Goal: Check status: Check status

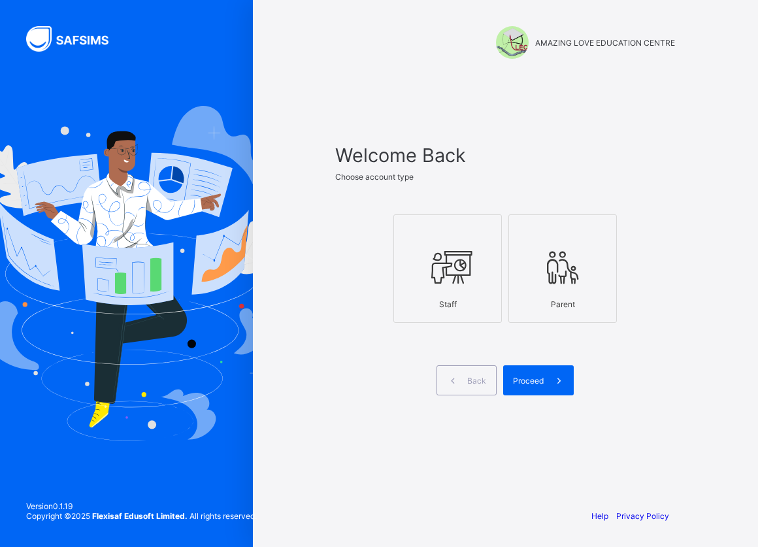
click at [435, 270] on icon at bounding box center [448, 267] width 46 height 39
click at [547, 380] on span at bounding box center [559, 380] width 30 height 30
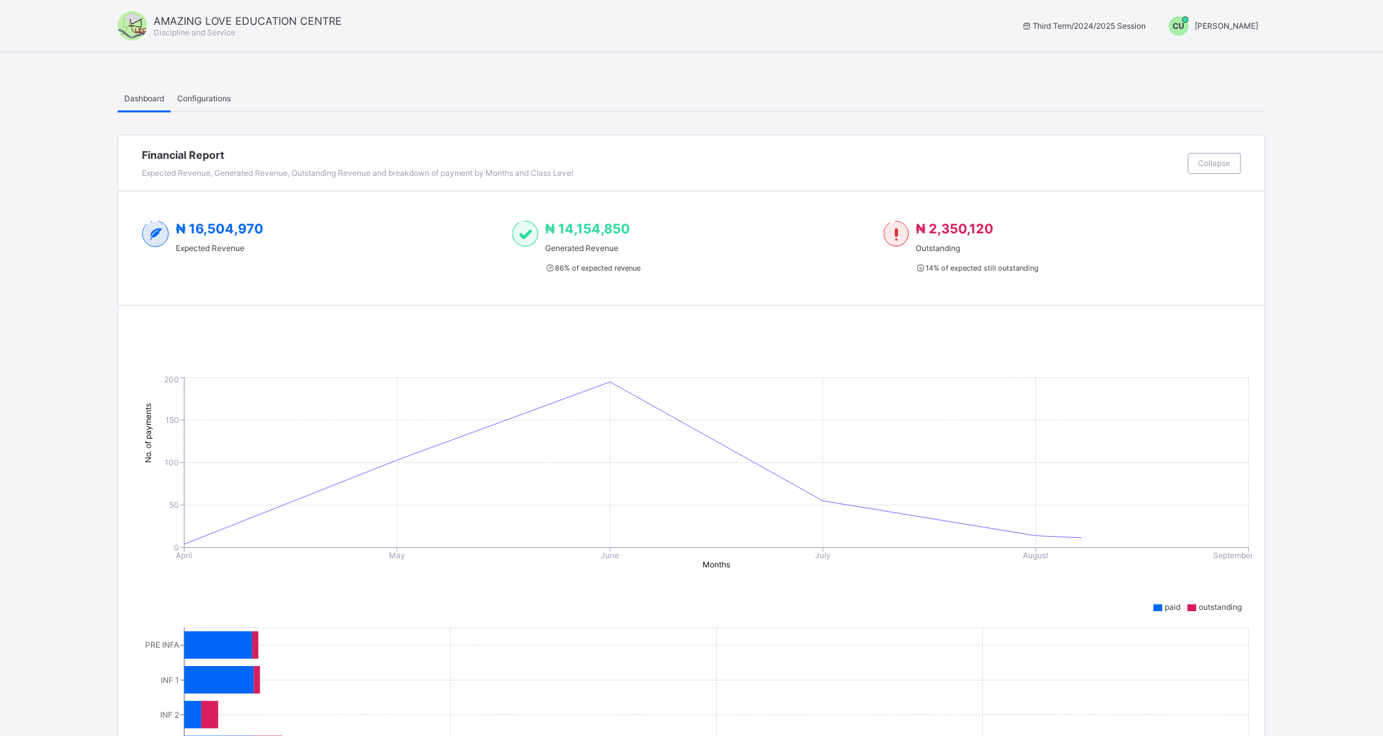
click at [758, 23] on span "[PERSON_NAME]" at bounding box center [1227, 26] width 63 height 10
click at [758, 54] on span "Switch to Admin View" at bounding box center [1209, 55] width 99 height 15
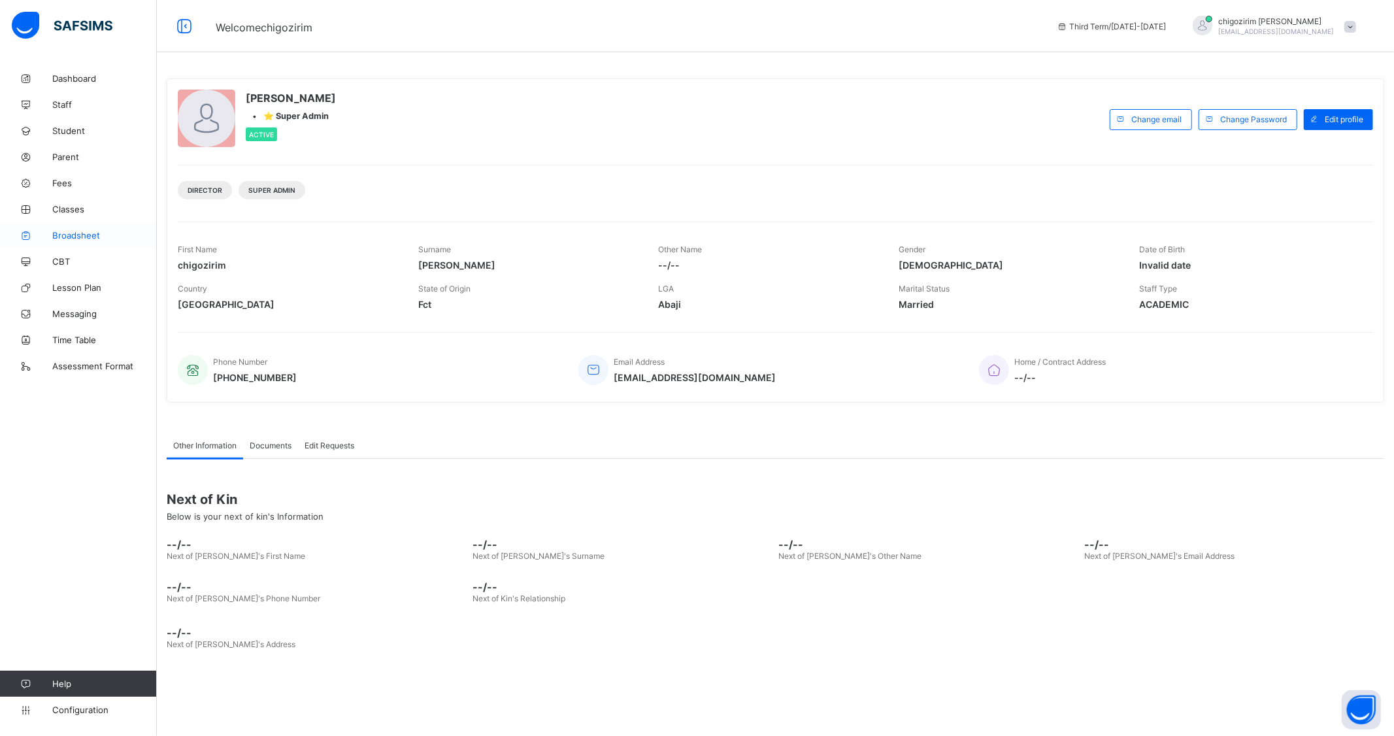
click at [69, 234] on span "Broadsheet" at bounding box center [104, 235] width 105 height 10
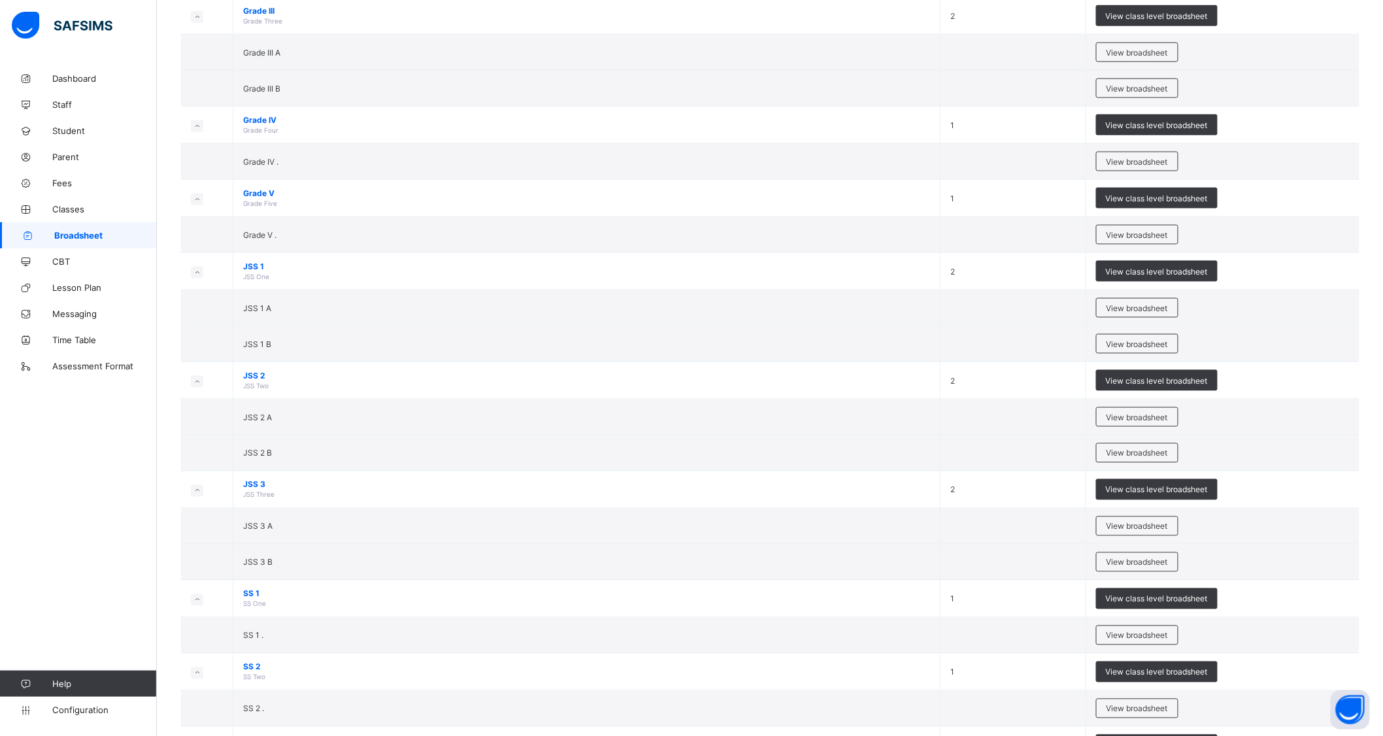
scroll to position [599, 0]
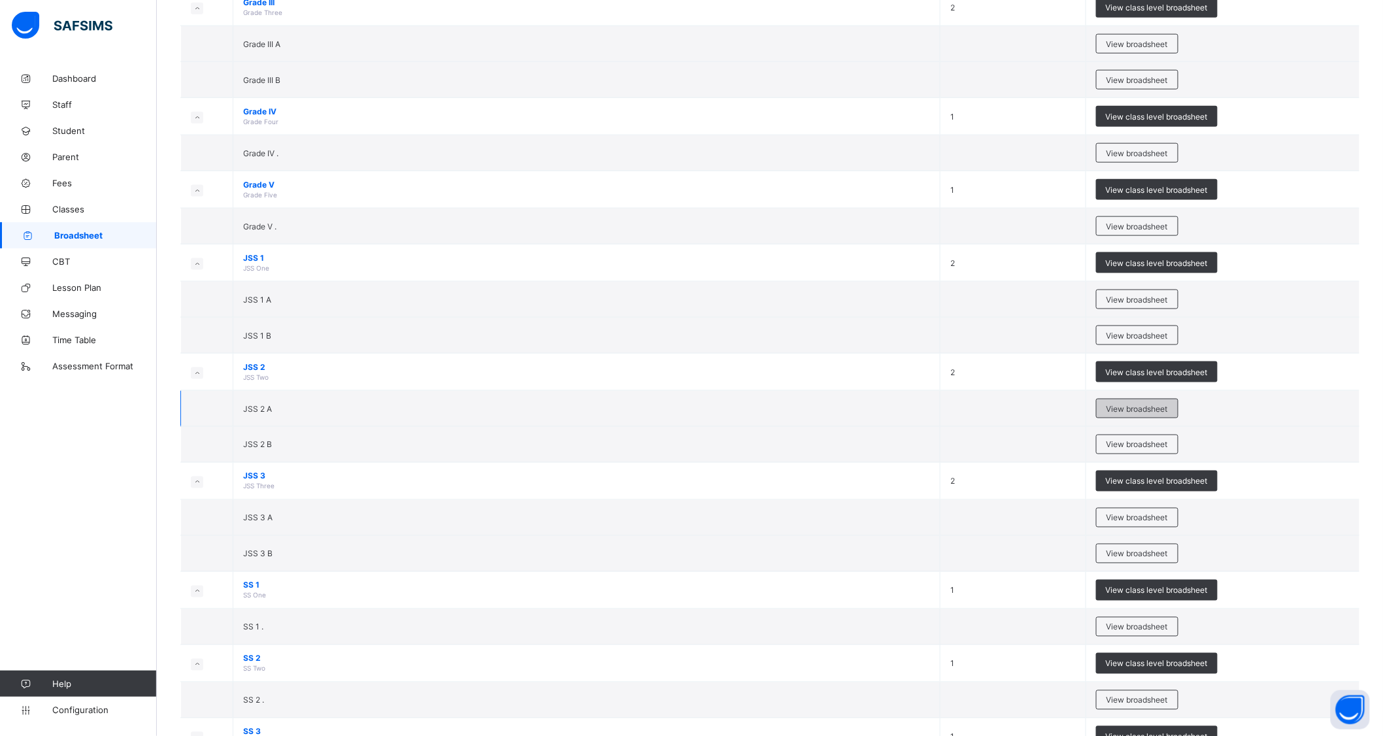
click at [758, 399] on div "View broadsheet" at bounding box center [1137, 409] width 82 height 20
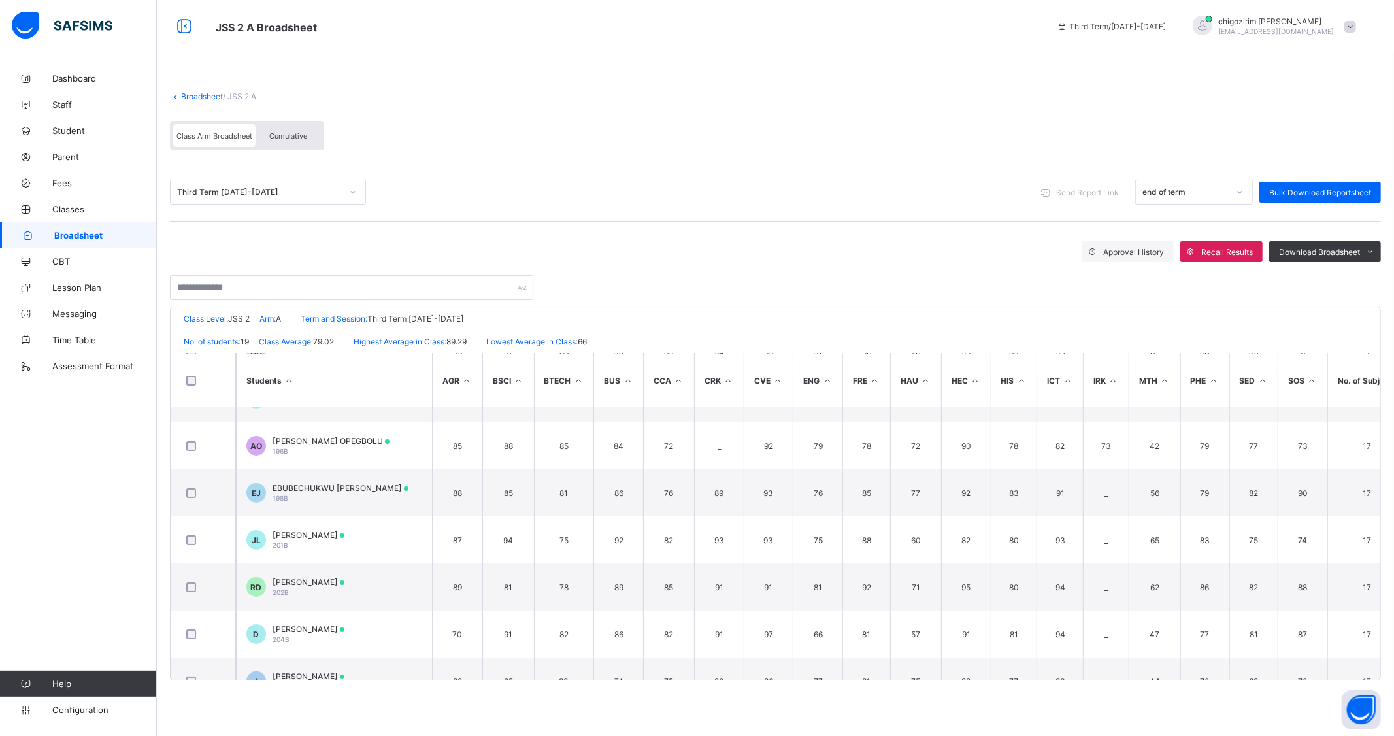
scroll to position [224, 0]
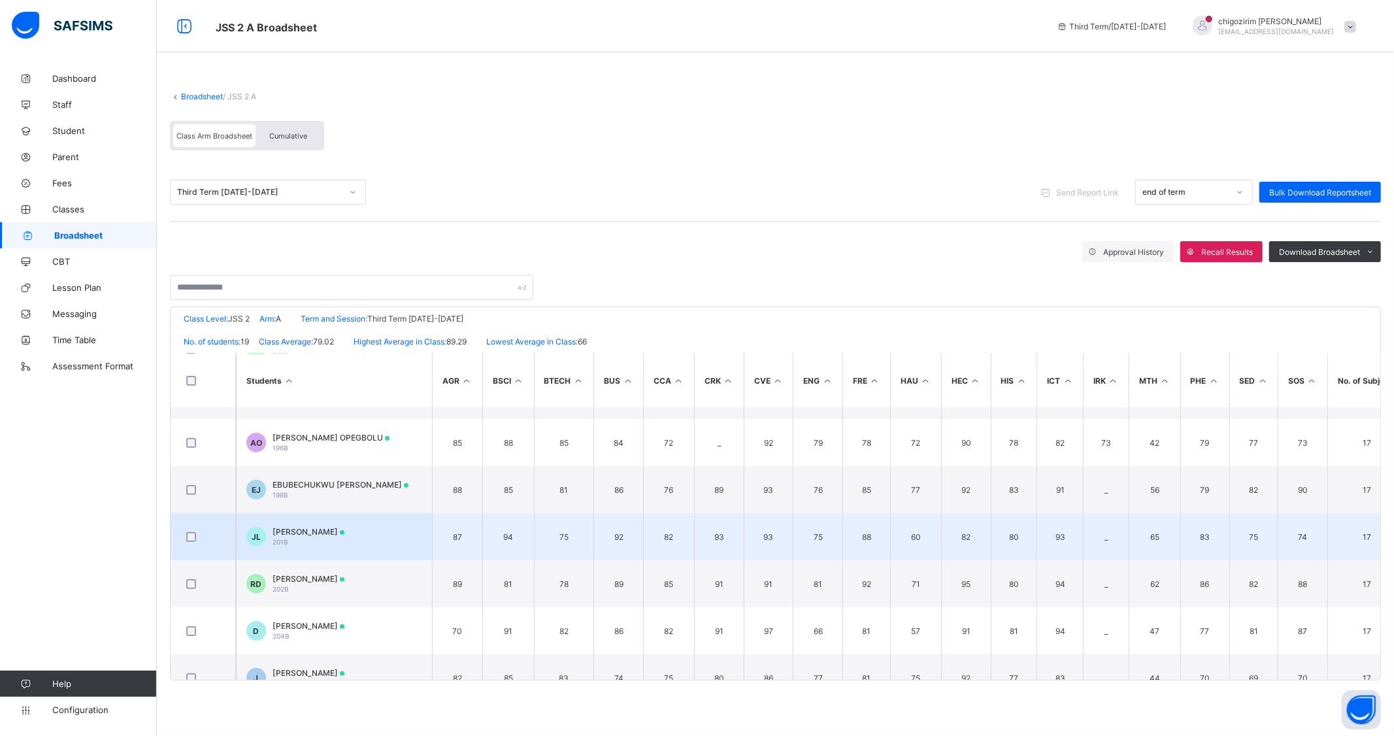
click at [322, 530] on span "[PERSON_NAME]" at bounding box center [309, 532] width 72 height 10
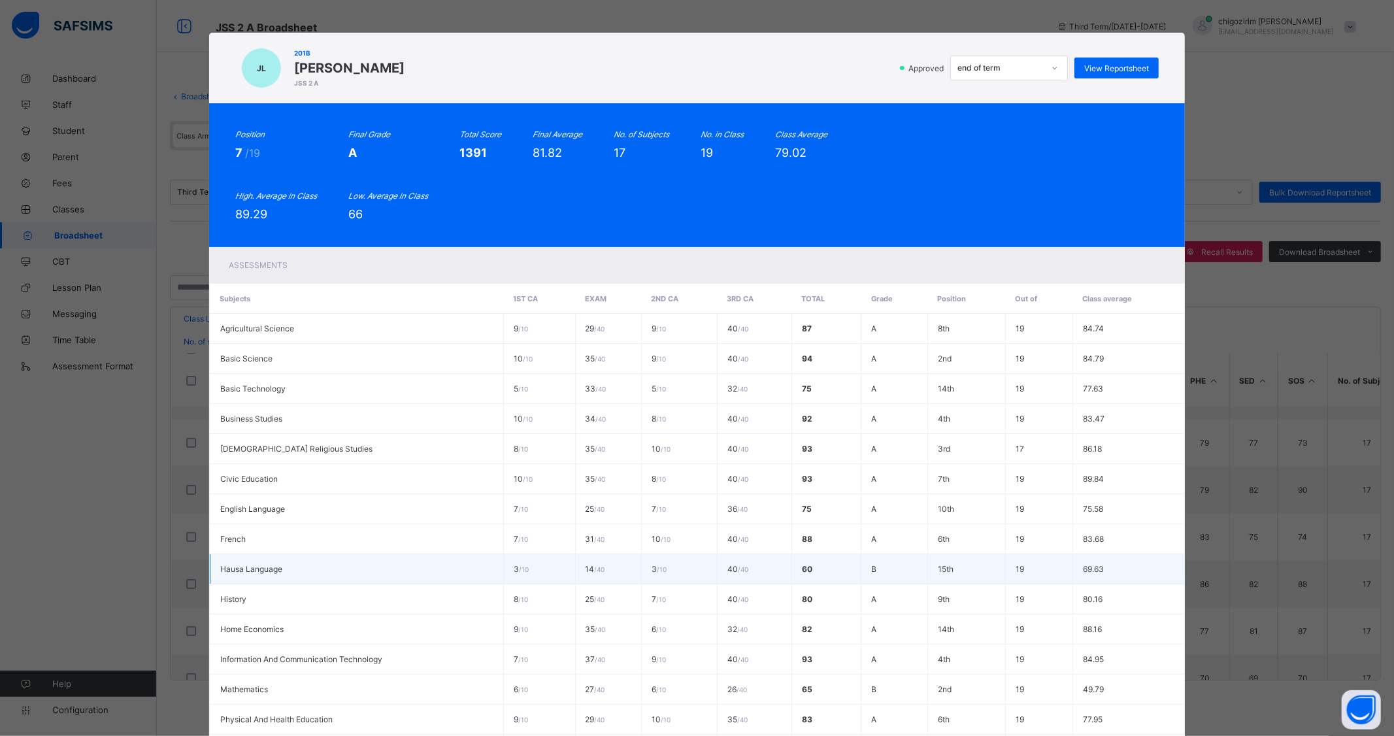
click at [758, 546] on td "69.63" at bounding box center [1129, 569] width 112 height 30
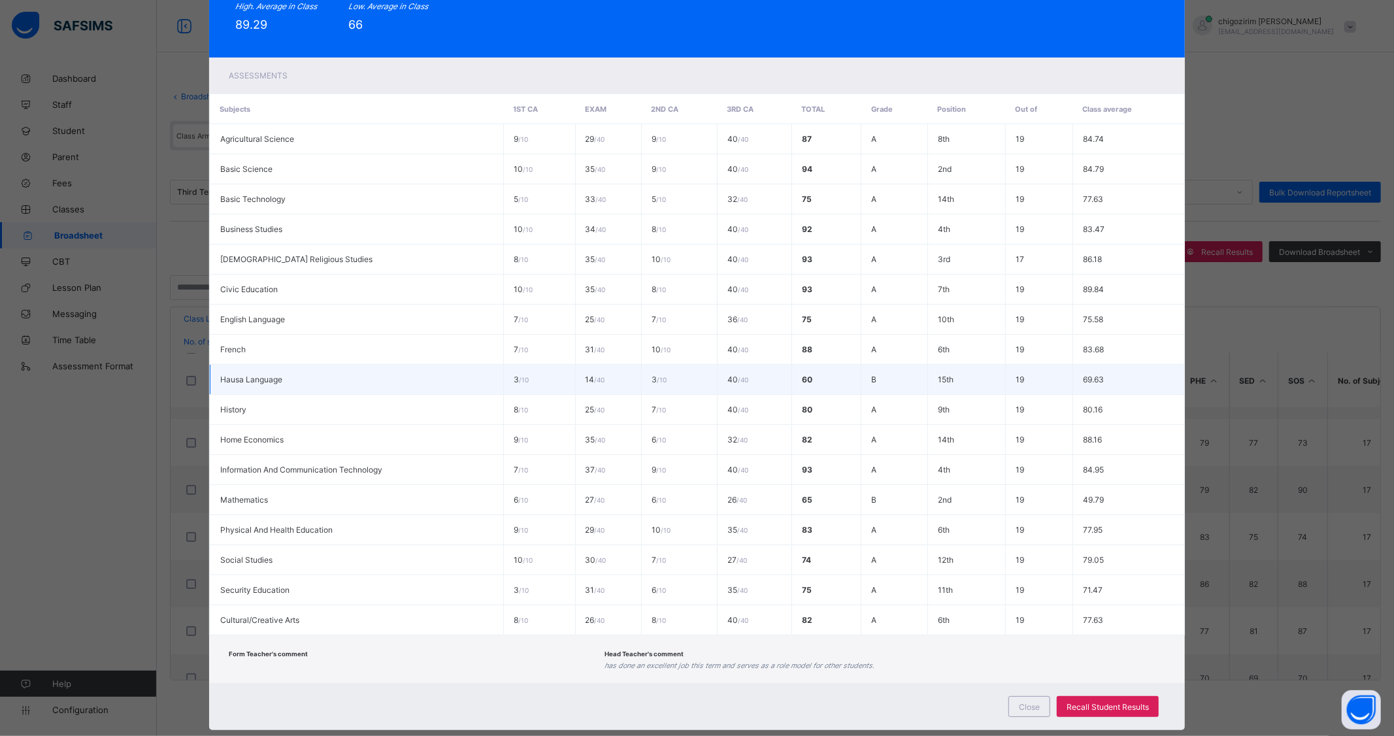
scroll to position [197, 0]
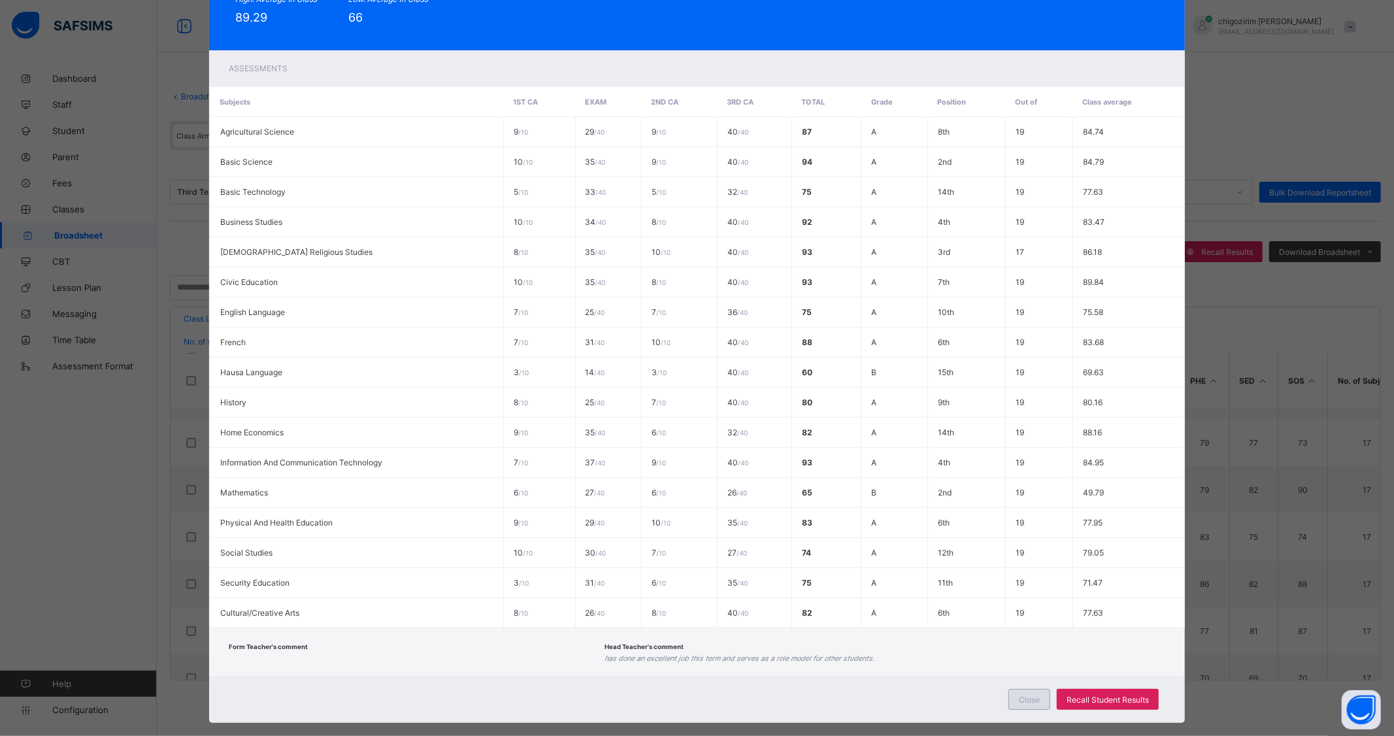
click at [758, 546] on span "Close" at bounding box center [1029, 700] width 21 height 10
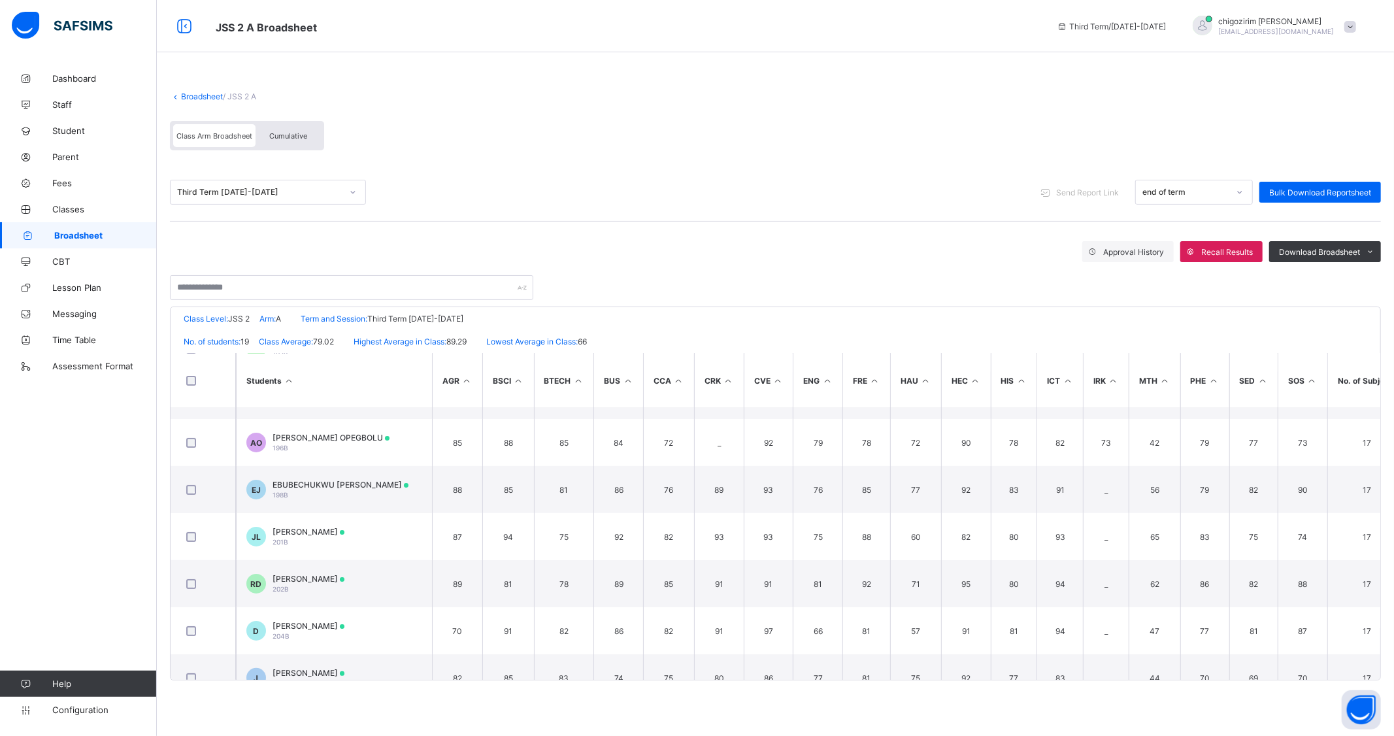
click at [296, 191] on div "Third Term [DATE]-[DATE]" at bounding box center [259, 193] width 165 height 10
click at [290, 236] on div "Second Term [DATE]-[DATE]" at bounding box center [268, 241] width 195 height 20
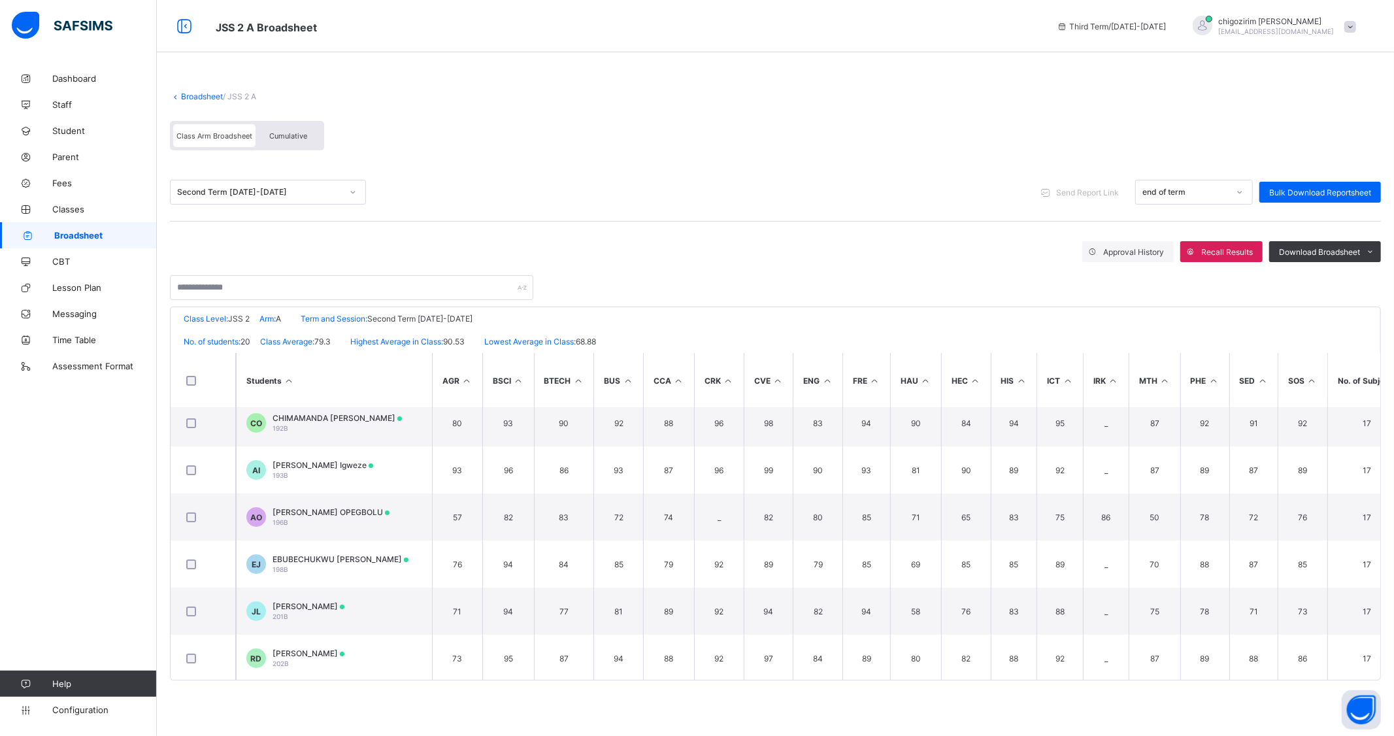
scroll to position [203, 0]
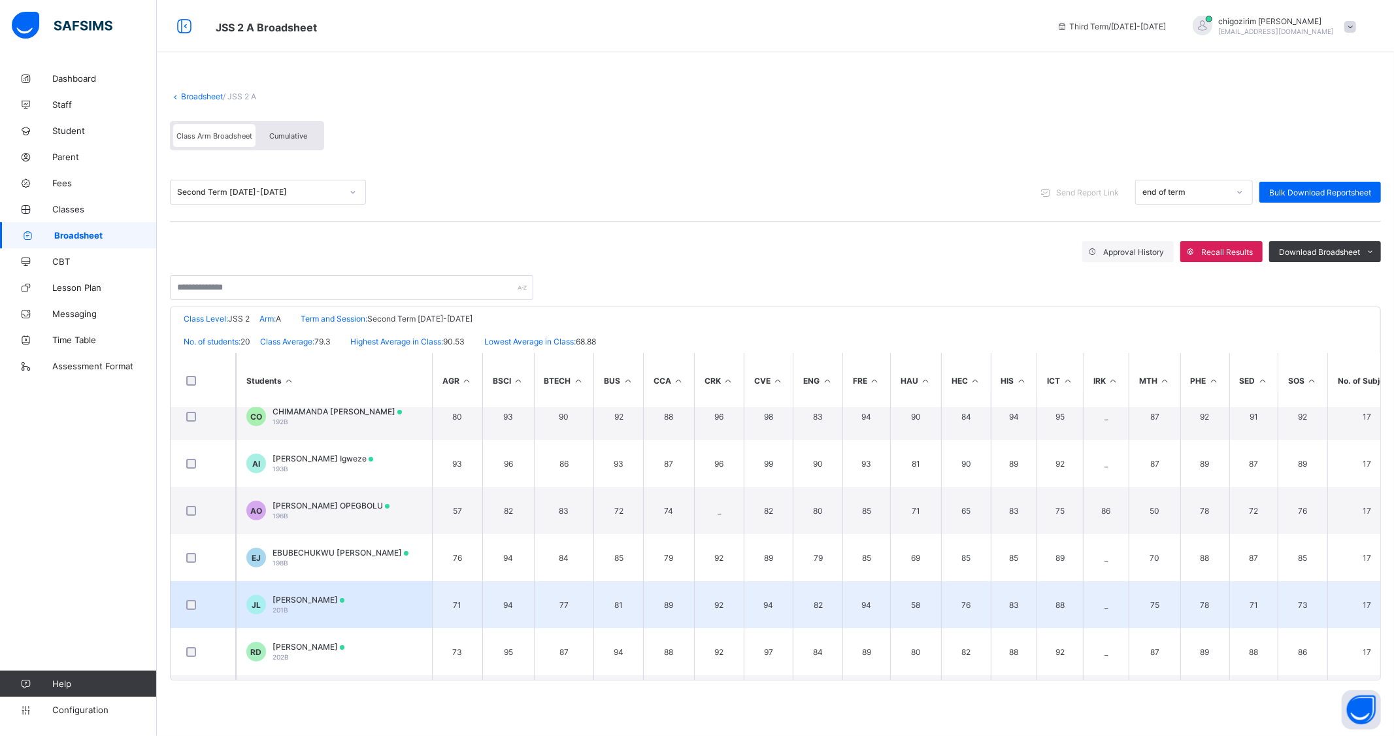
click at [333, 546] on span "[PERSON_NAME]" at bounding box center [309, 600] width 72 height 10
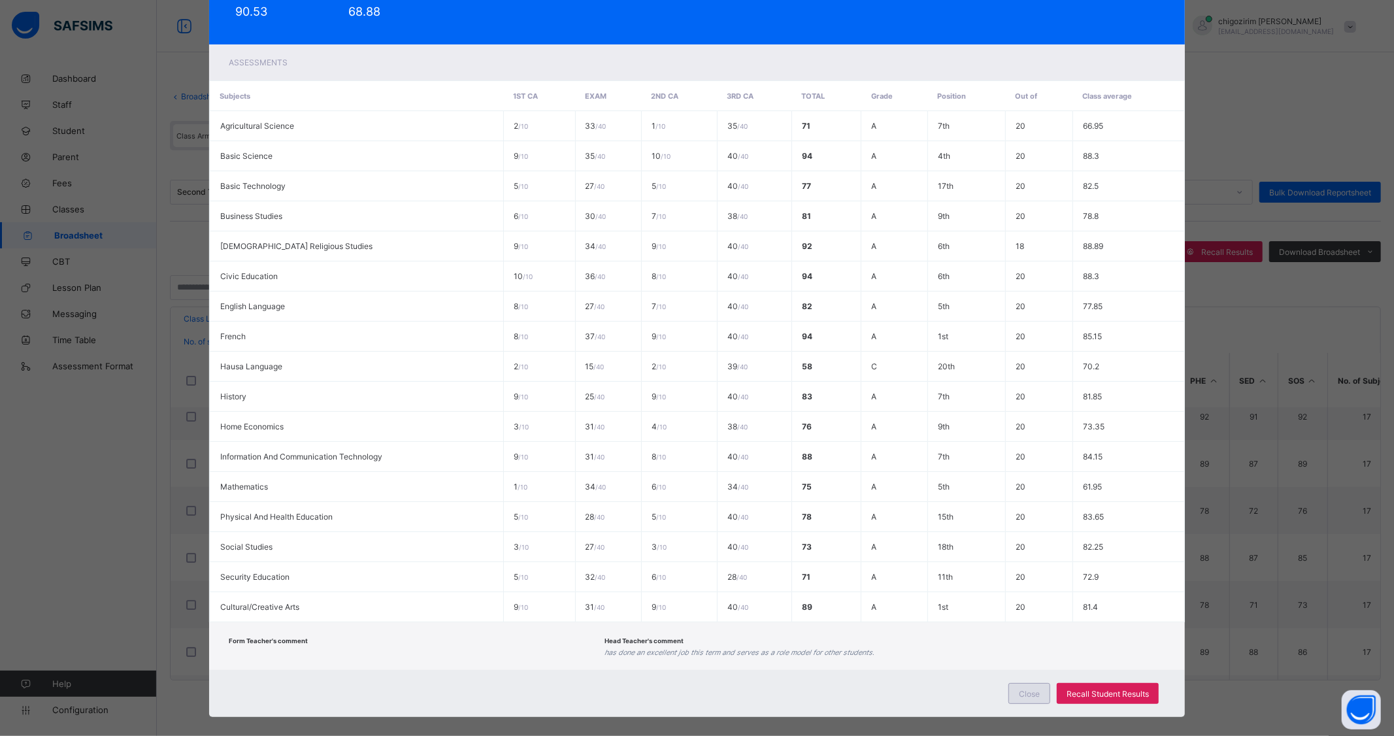
click at [758, 546] on span "Close" at bounding box center [1029, 694] width 21 height 10
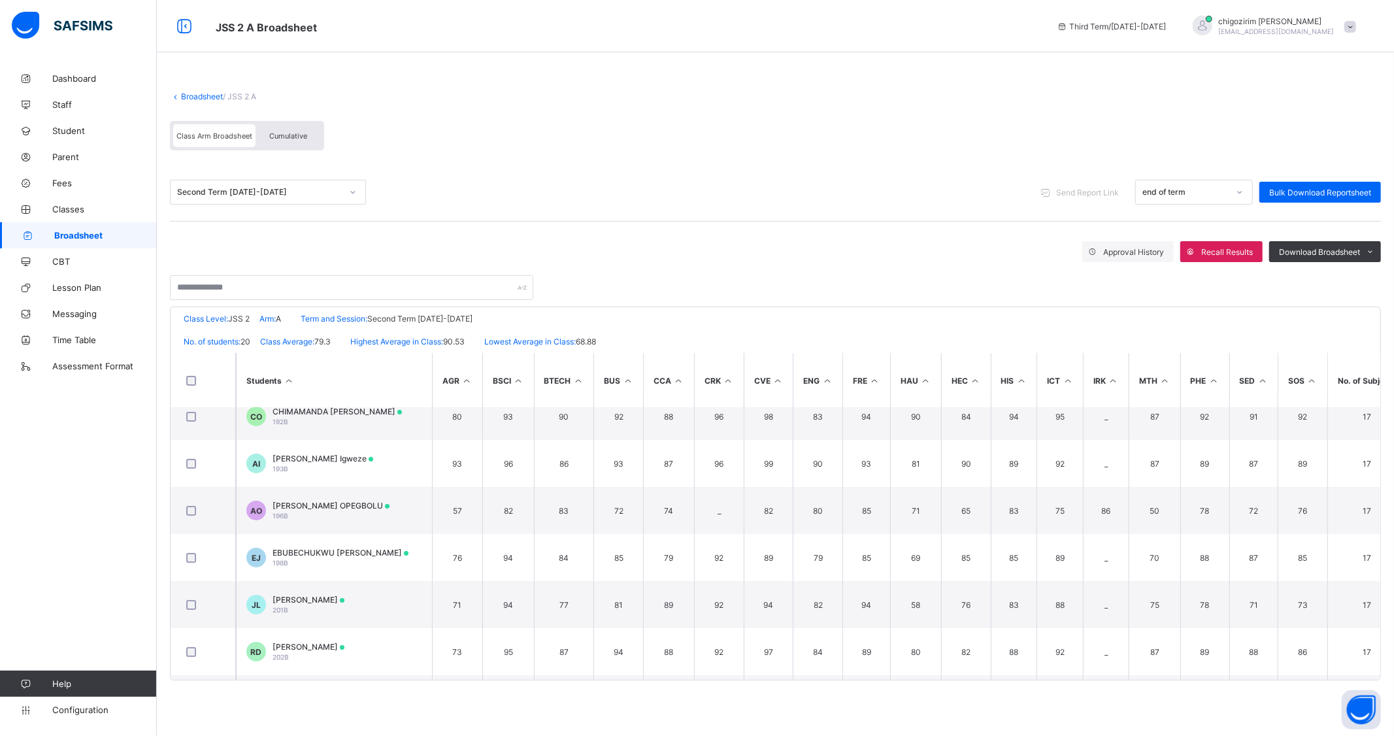
click at [758, 167] on div "Second Term [DATE]-[DATE] Send Report Link end of term Bulk Download Reportsheet" at bounding box center [775, 192] width 1211 height 58
